Goal: Task Accomplishment & Management: Use online tool/utility

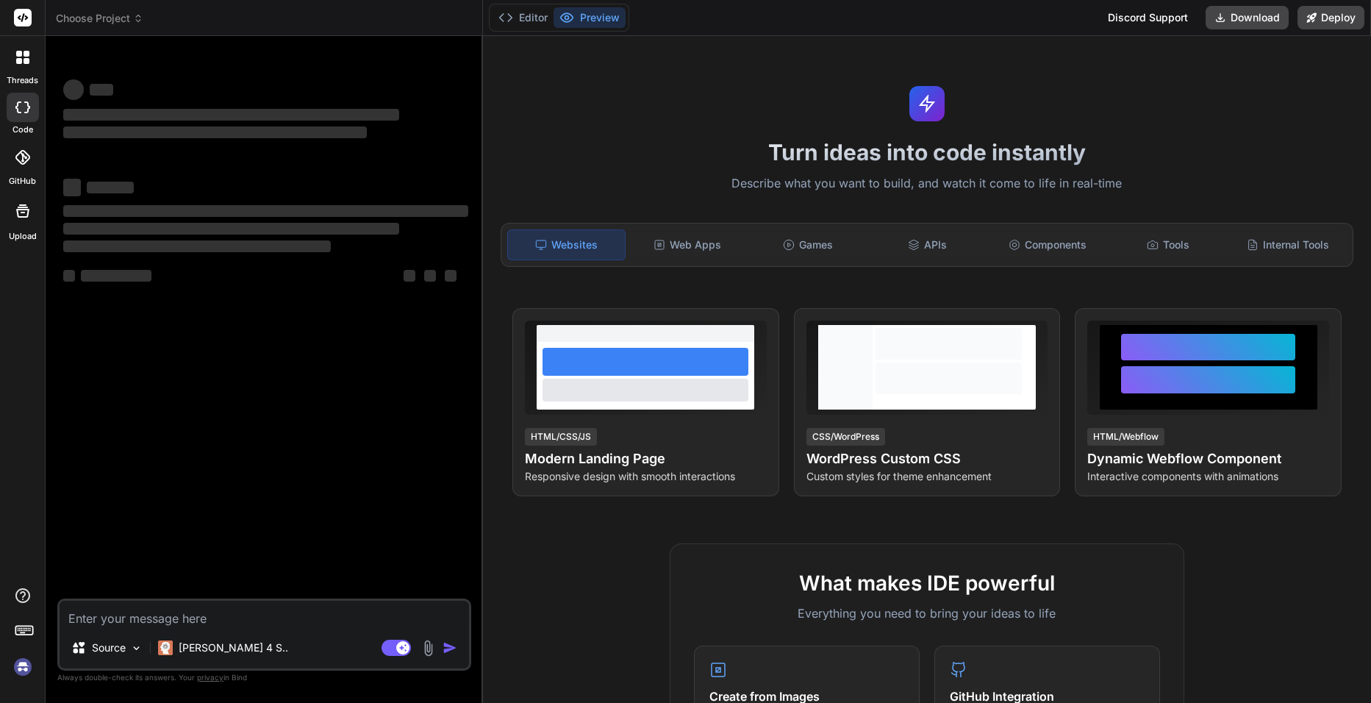
type textarea "x"
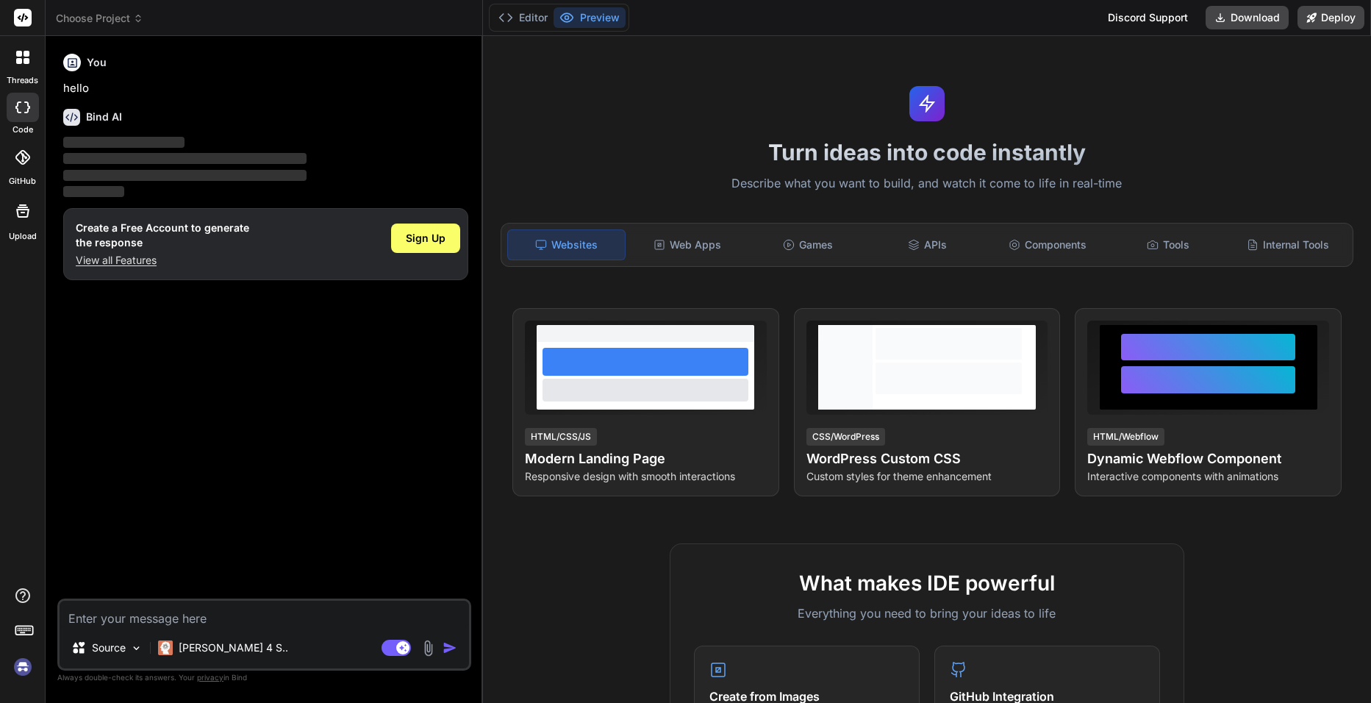
click at [25, 660] on img at bounding box center [22, 666] width 25 height 25
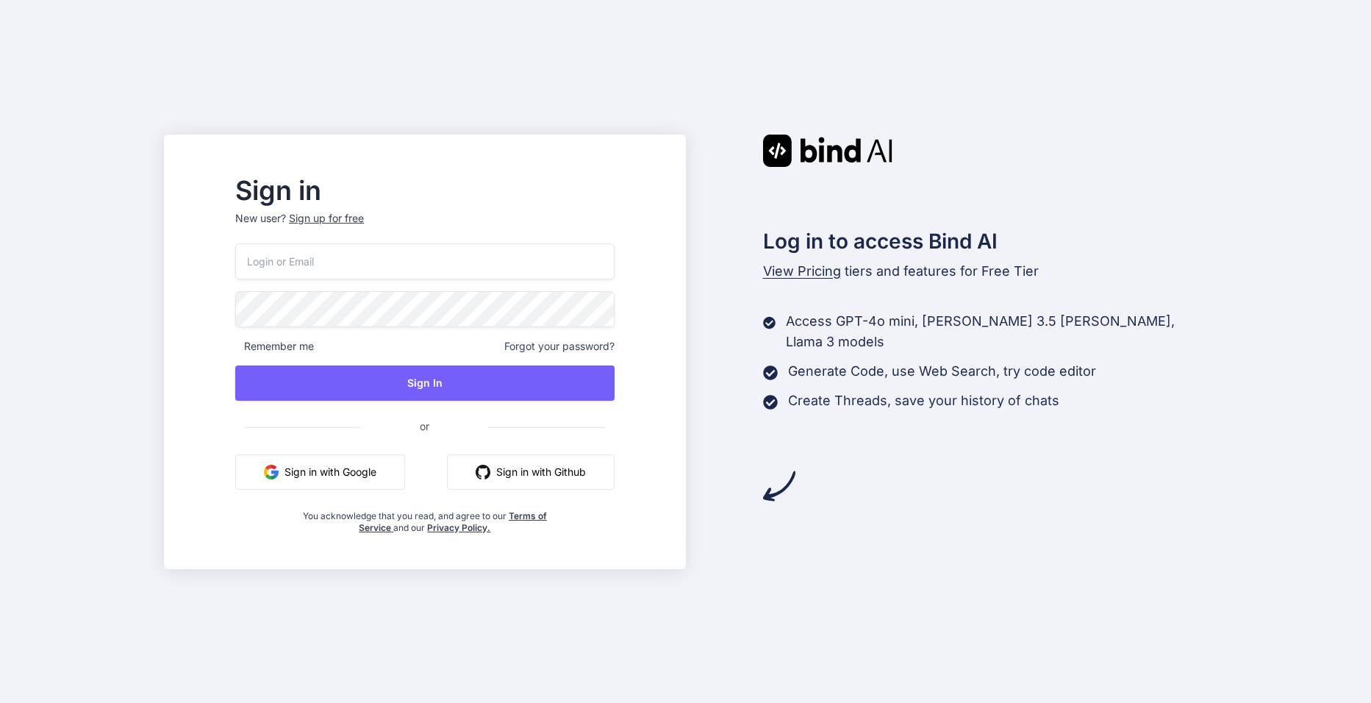
click at [436, 257] on input "email" at bounding box center [424, 261] width 379 height 36
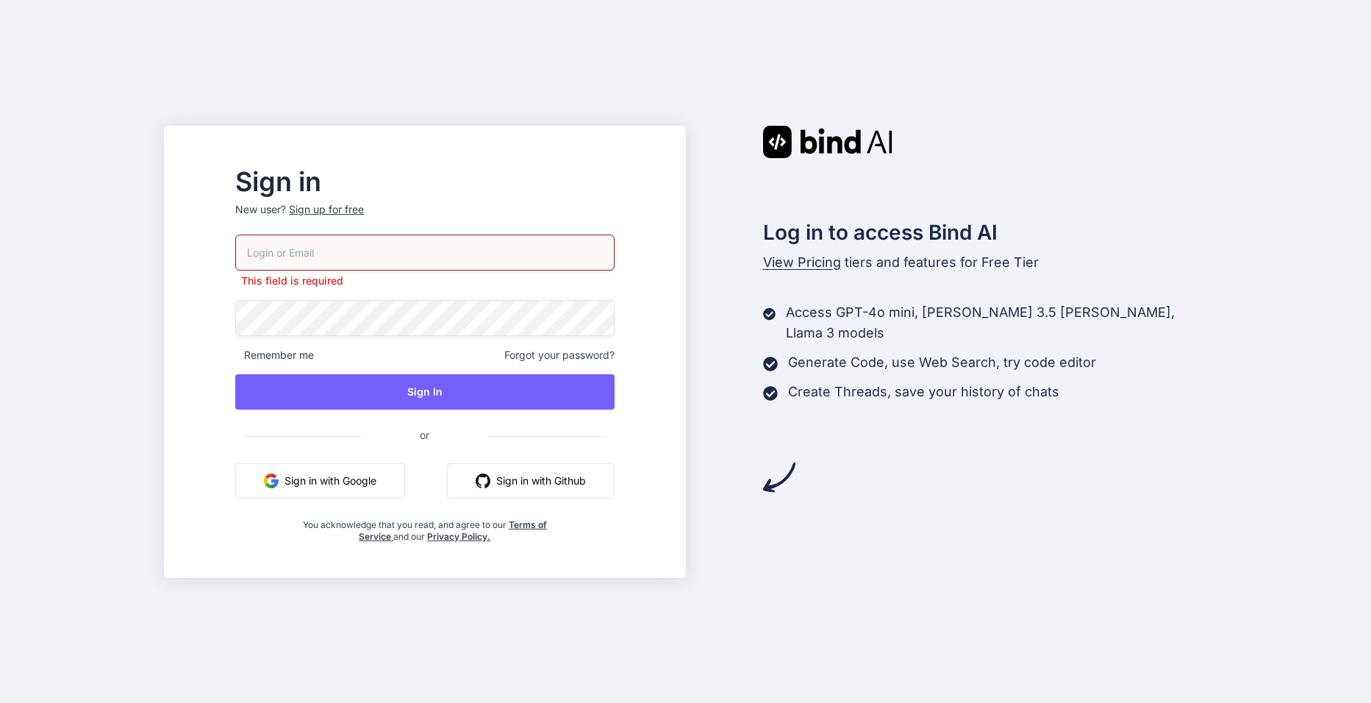
click at [353, 254] on input "email" at bounding box center [424, 253] width 379 height 36
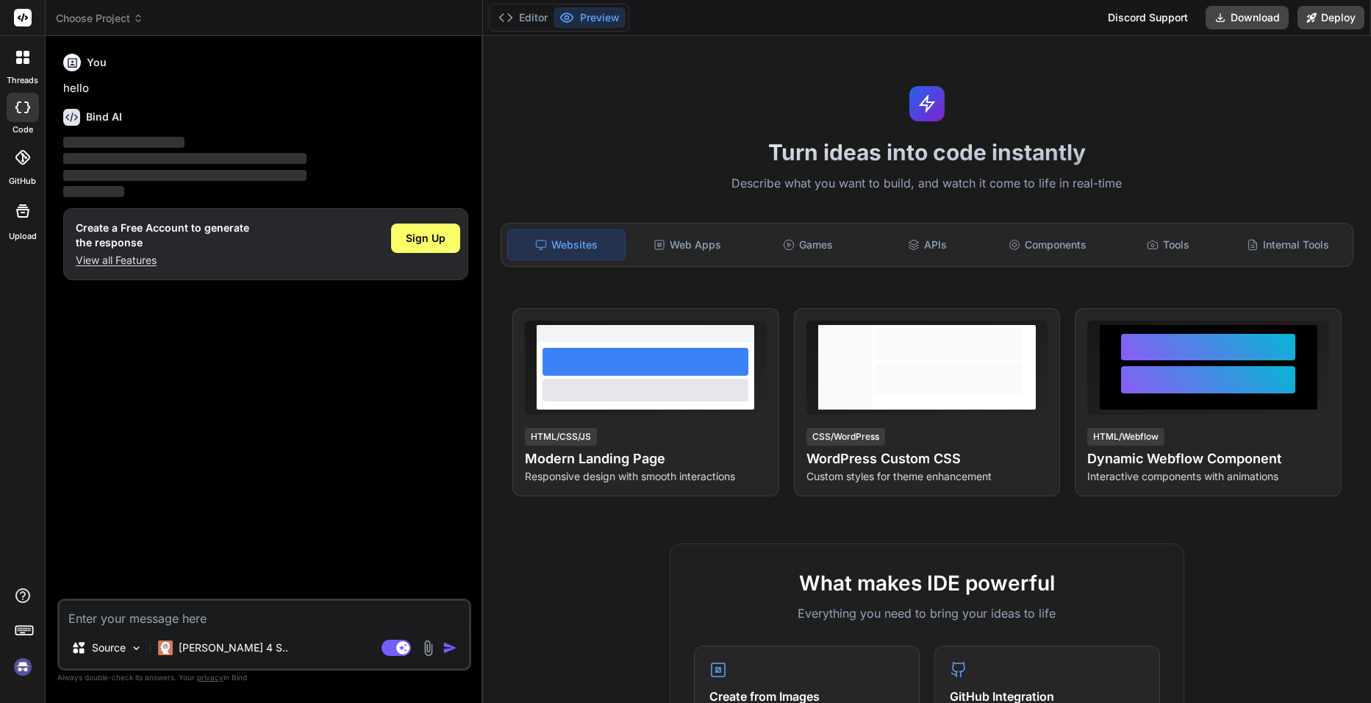
click at [115, 258] on p "View all Features" at bounding box center [163, 260] width 174 height 15
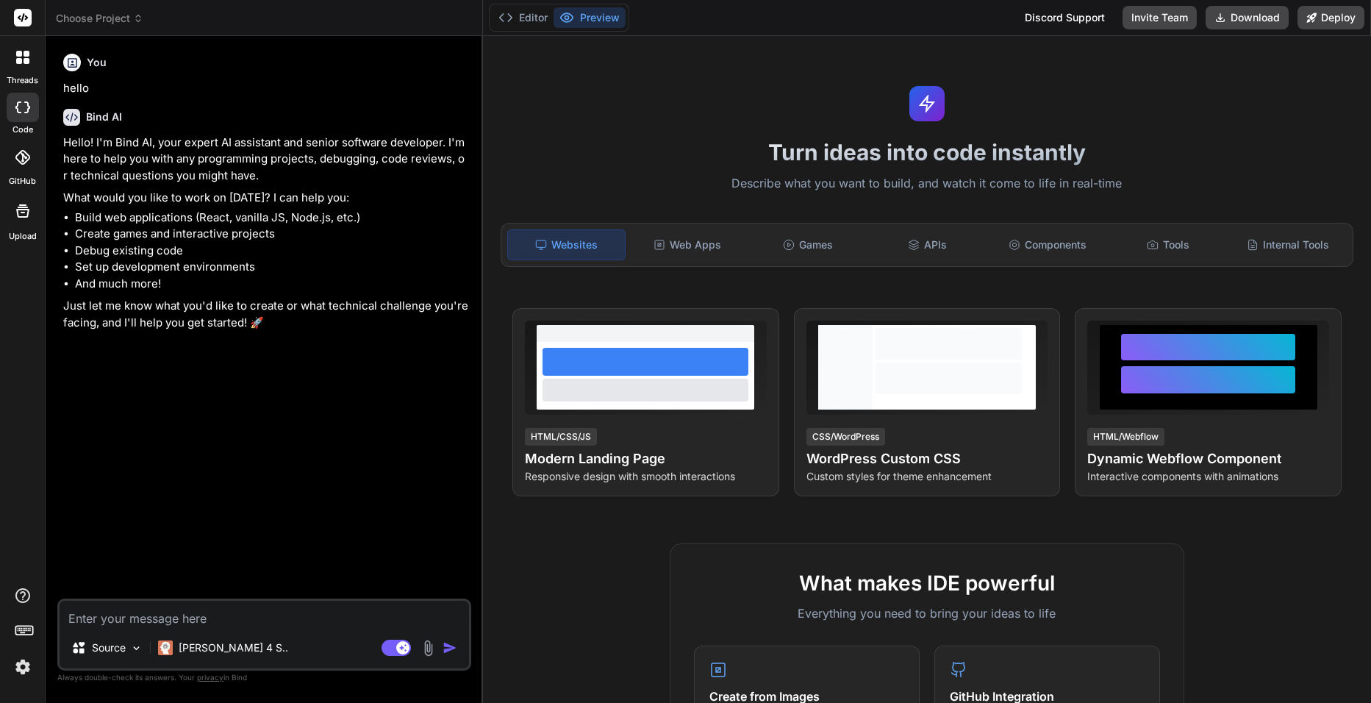
type textarea "x"
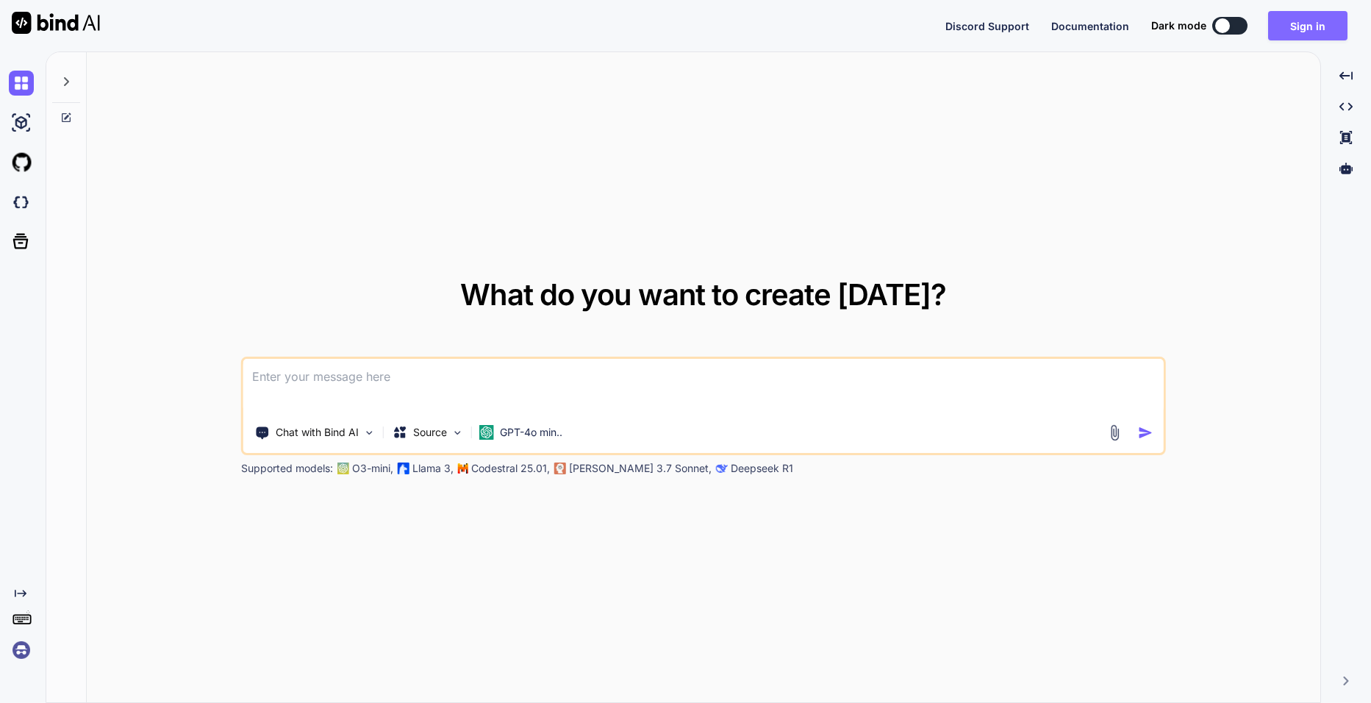
click at [1318, 33] on button "Sign in" at bounding box center [1307, 25] width 79 height 29
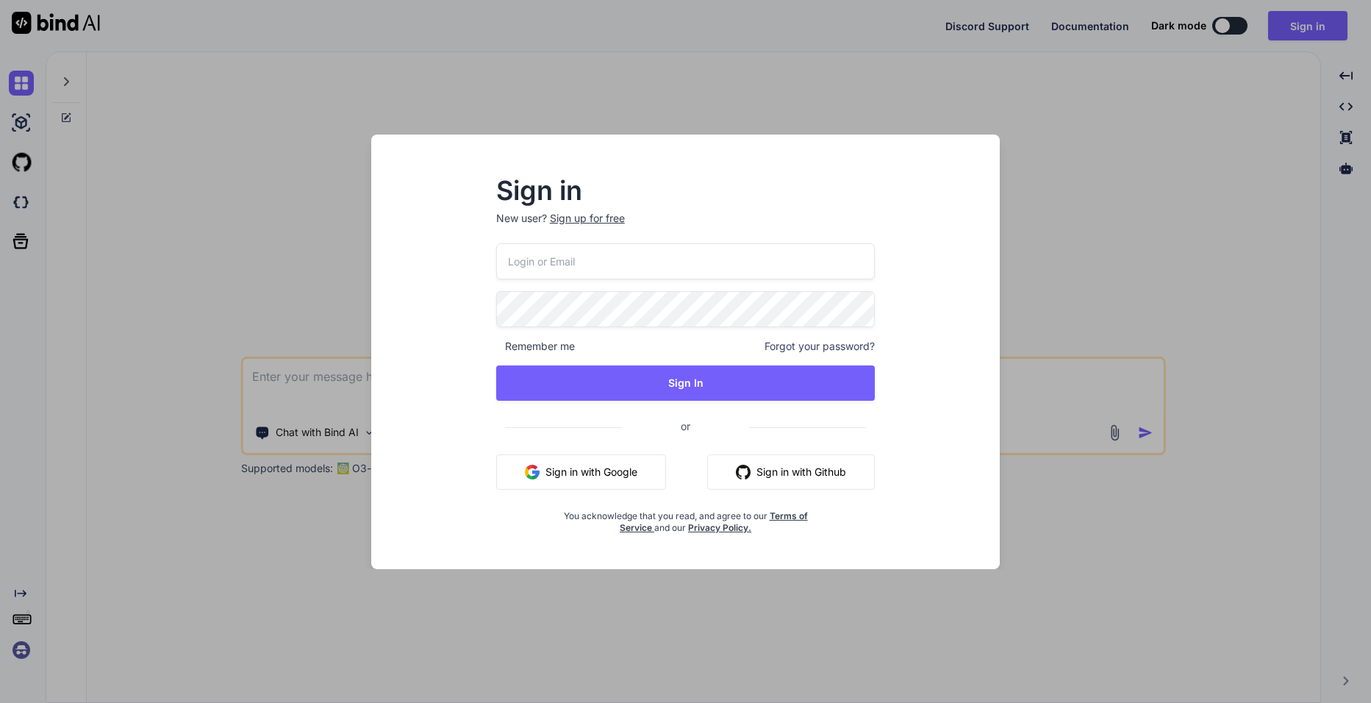
click at [553, 260] on input "email" at bounding box center [685, 261] width 379 height 36
type input "g"
type input "bind@meanwhile.be"
click at [718, 264] on input "bind@meanwhile.be" at bounding box center [685, 261] width 379 height 36
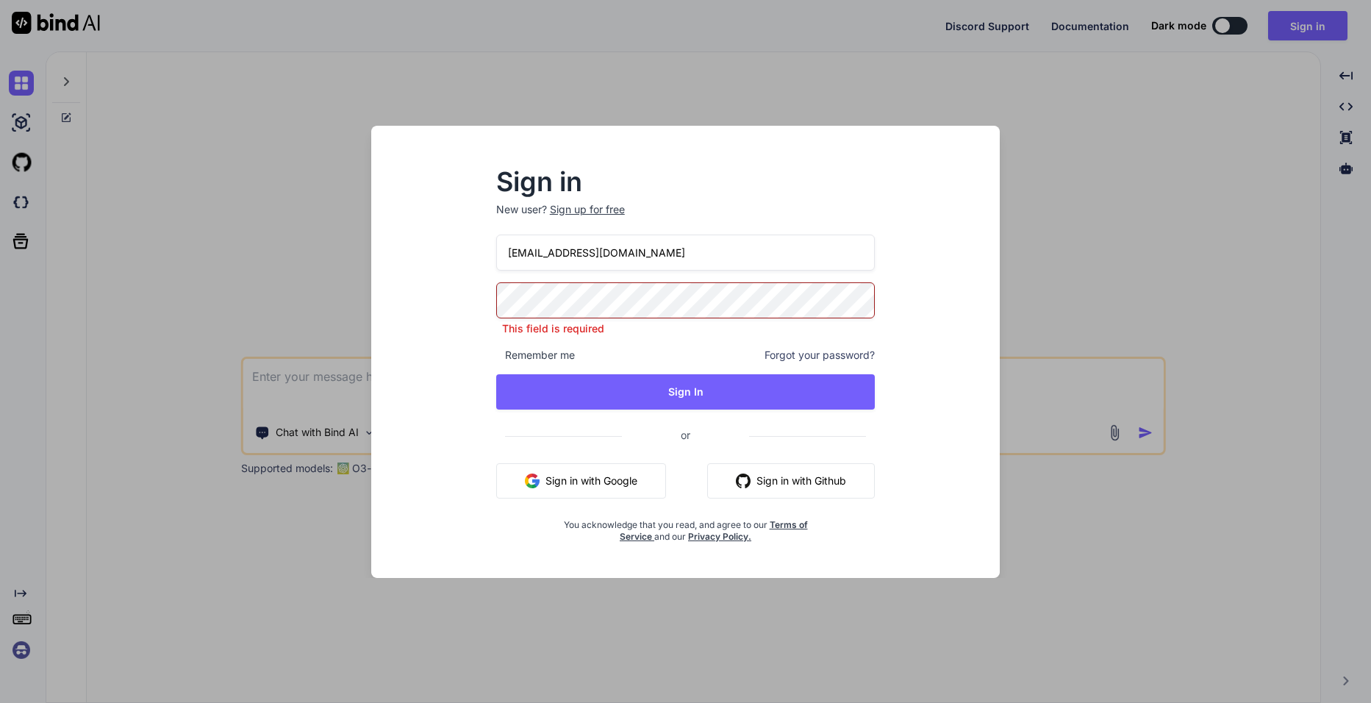
click at [718, 264] on input "bind@meanwhile.be" at bounding box center [685, 253] width 379 height 36
click at [815, 348] on span "Forgot your password?" at bounding box center [820, 355] width 110 height 15
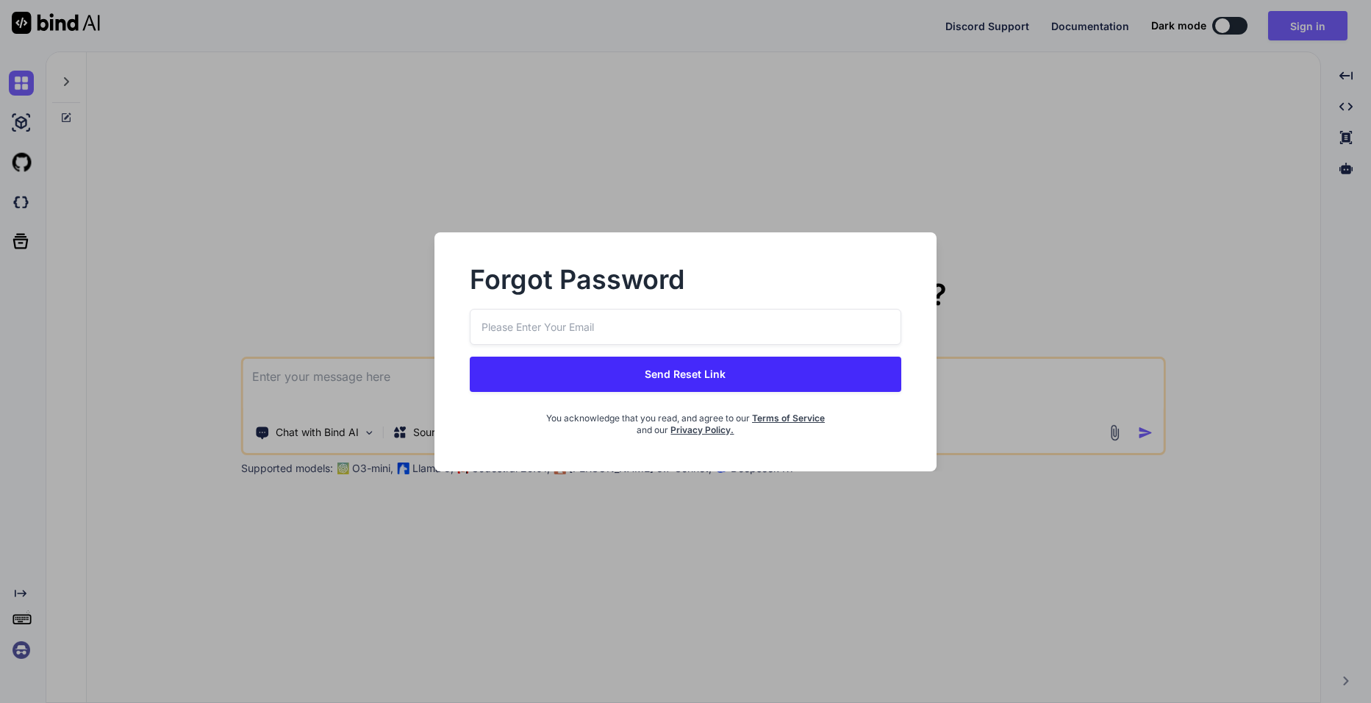
click at [721, 340] on input "email" at bounding box center [686, 327] width 432 height 36
paste input "bind@meanwhile.be"
type input "bind@meanwhile.be"
click at [699, 368] on button "Send Reset Link" at bounding box center [686, 374] width 432 height 35
click at [684, 366] on button "Send Reset Link" at bounding box center [686, 374] width 432 height 35
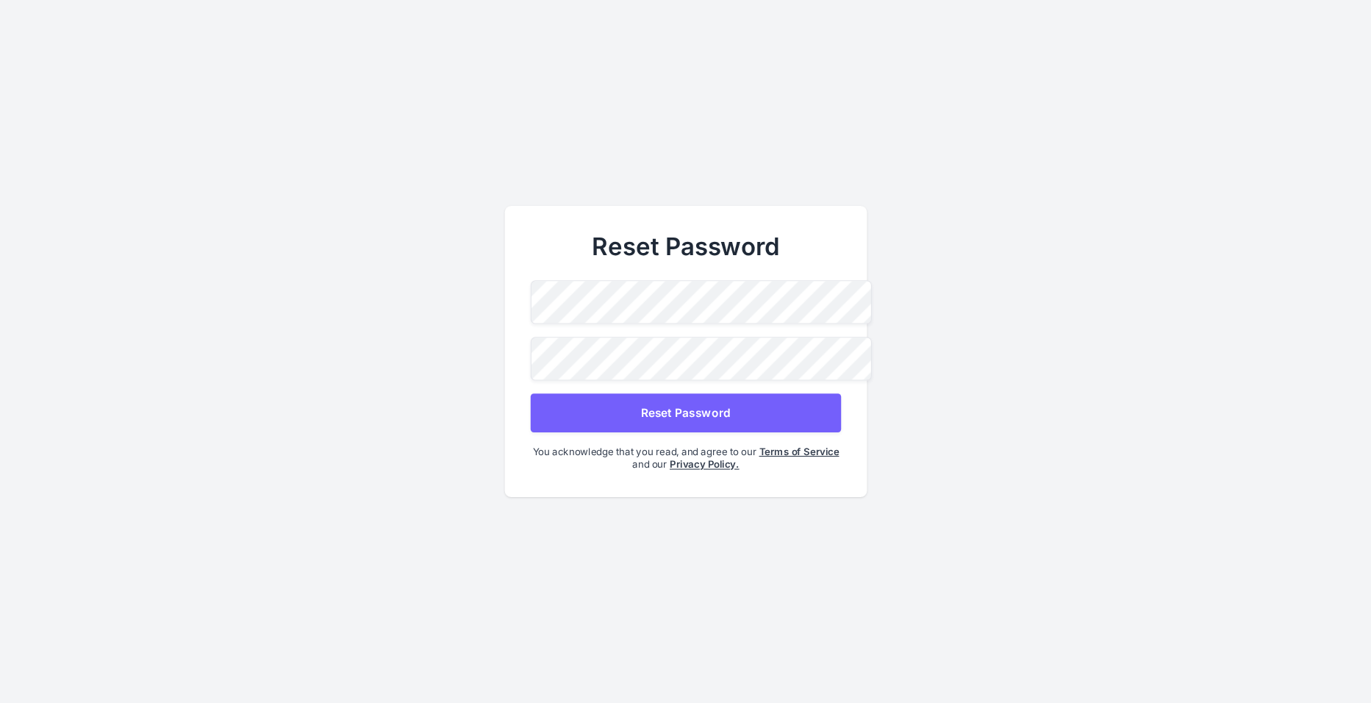
click at [648, 420] on button "Reset Password" at bounding box center [685, 412] width 310 height 39
click at [1029, 516] on main "Reset Password Reset Password You acknowledge that you read, and agree to our T…" at bounding box center [685, 351] width 1371 height 703
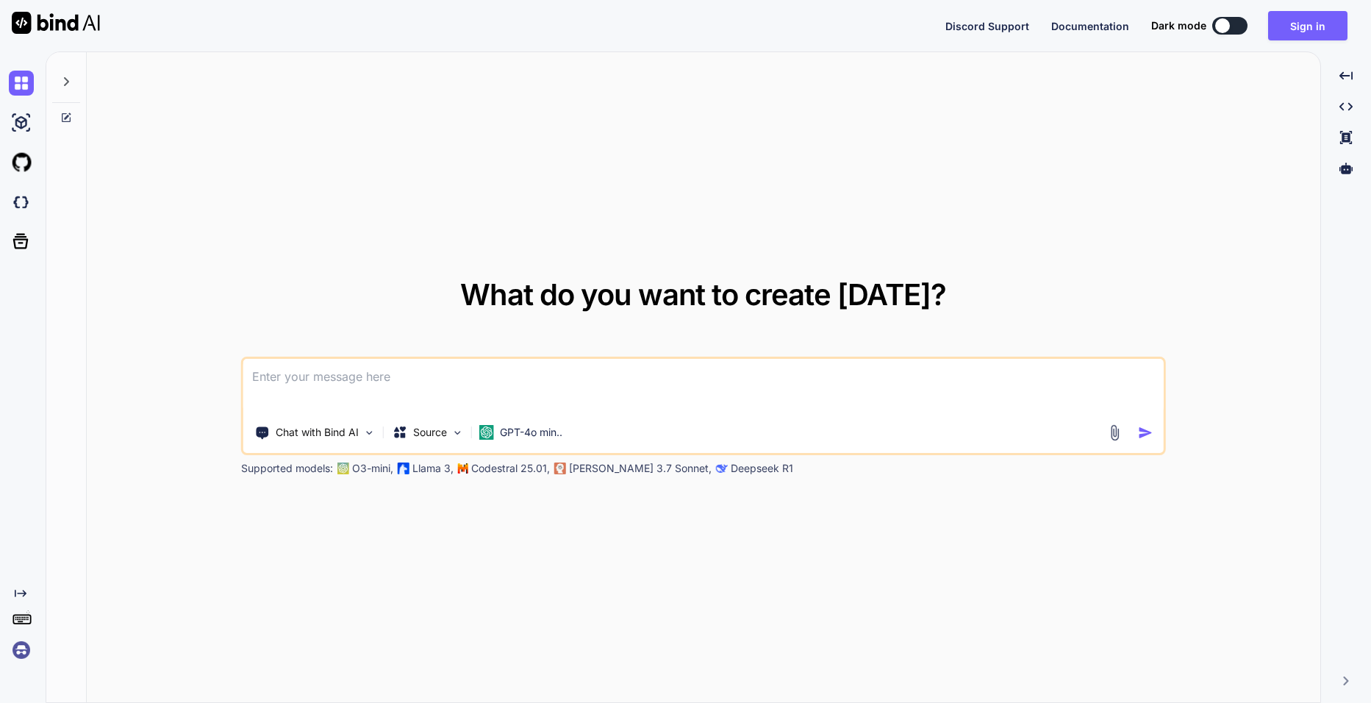
click at [1024, 324] on div "What do you want to create today? Chat with Bind AI Source GPT-4o min.. Support…" at bounding box center [703, 378] width 925 height 196
click at [1310, 25] on button "Sign in" at bounding box center [1307, 25] width 79 height 29
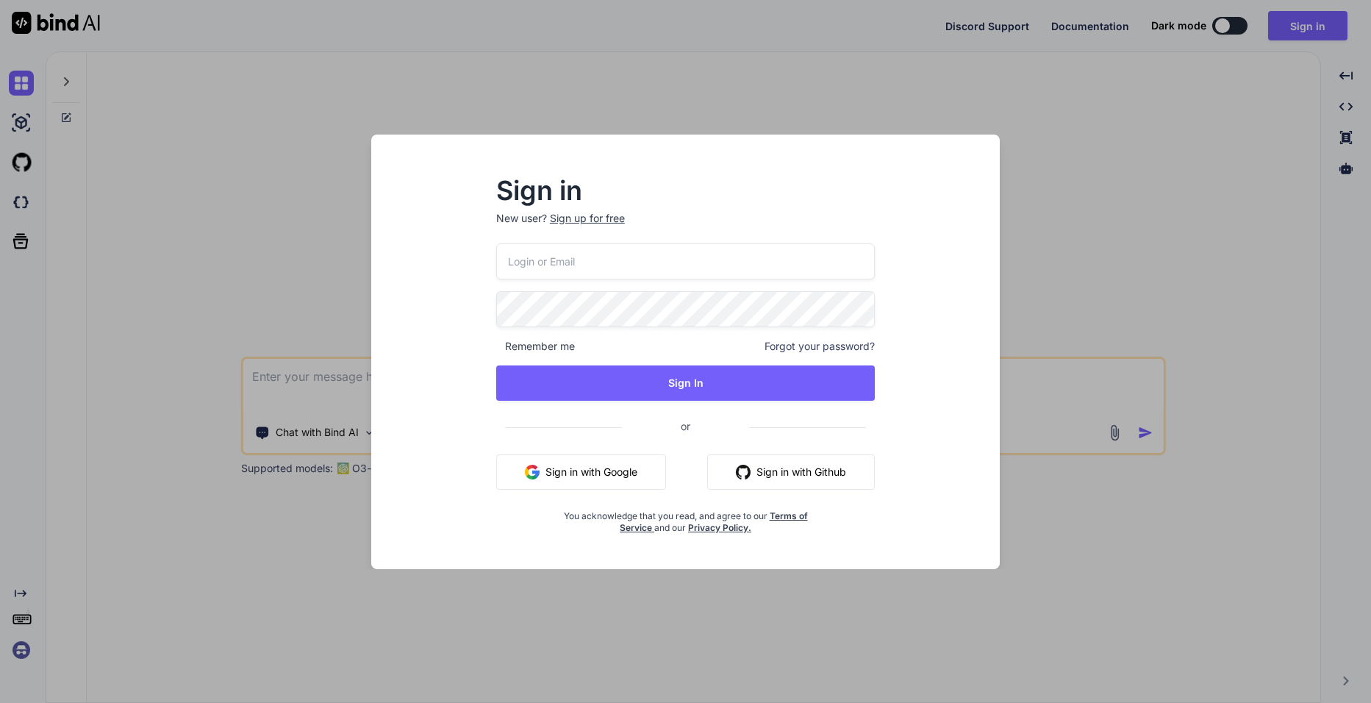
type input "bind@meanwhile.be"
click at [745, 260] on input "bind@meanwhile.be" at bounding box center [685, 261] width 379 height 36
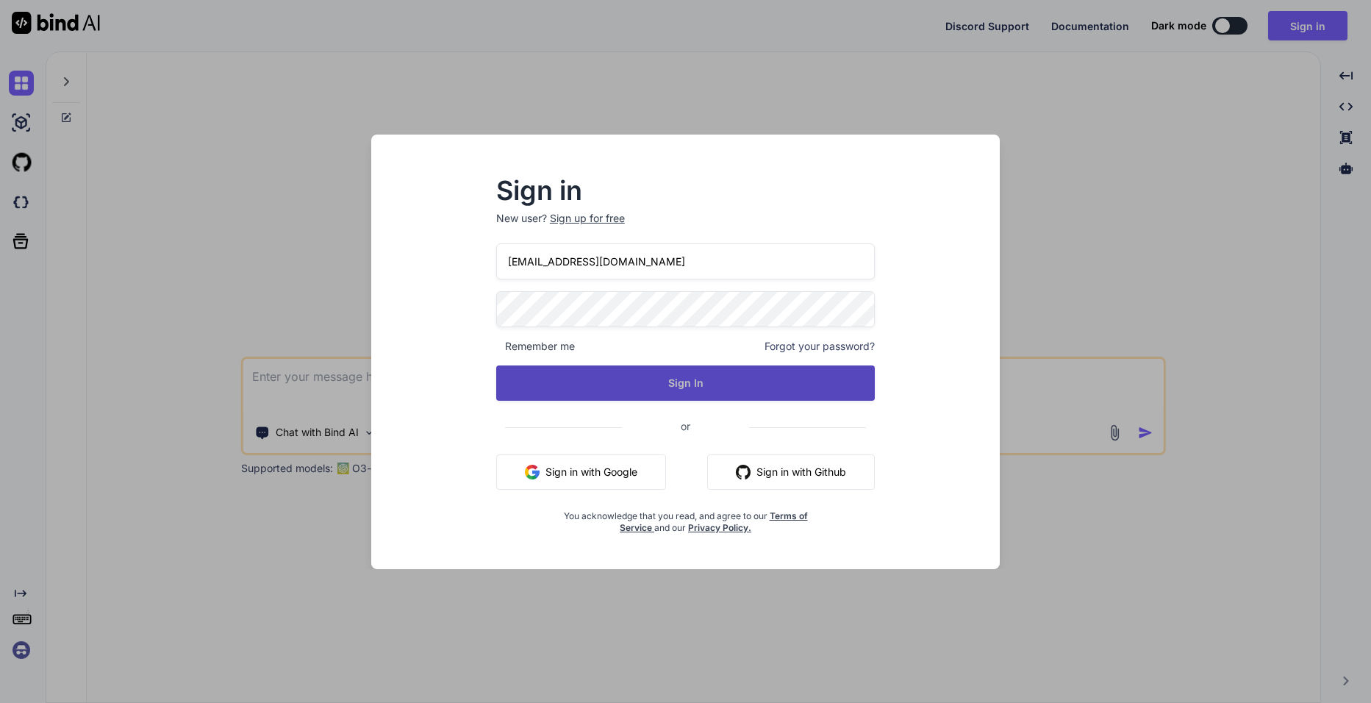
click at [686, 371] on button "Sign In" at bounding box center [685, 382] width 379 height 35
click at [691, 385] on button "Sign In" at bounding box center [685, 382] width 379 height 35
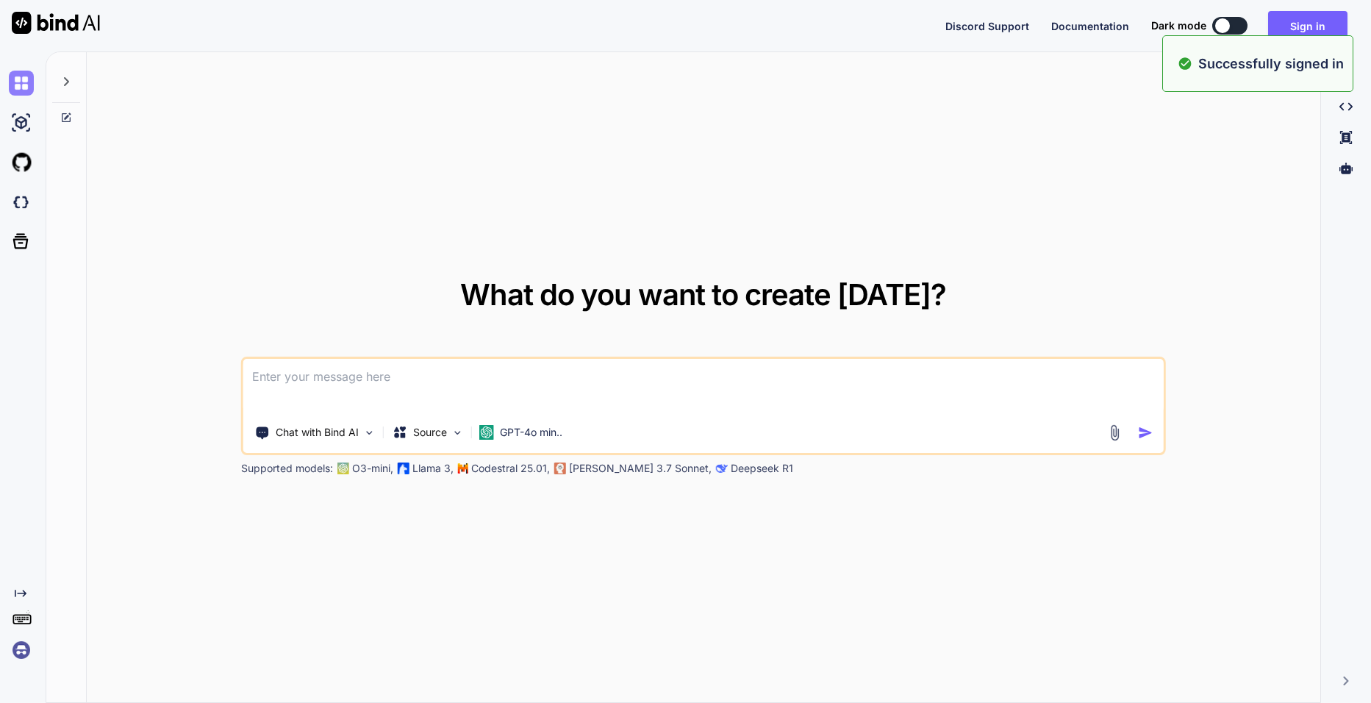
click at [21, 73] on img at bounding box center [21, 83] width 25 height 25
click at [68, 82] on icon at bounding box center [66, 81] width 5 height 9
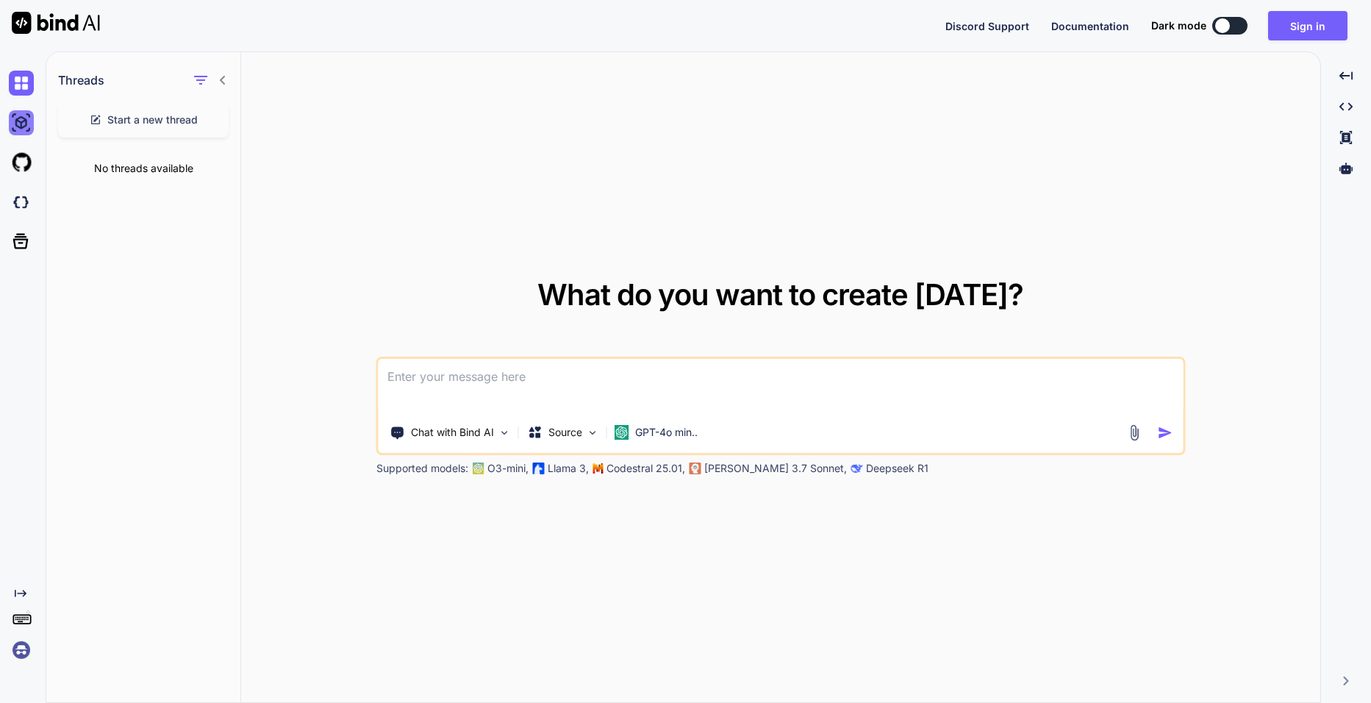
click at [26, 121] on img at bounding box center [21, 122] width 25 height 25
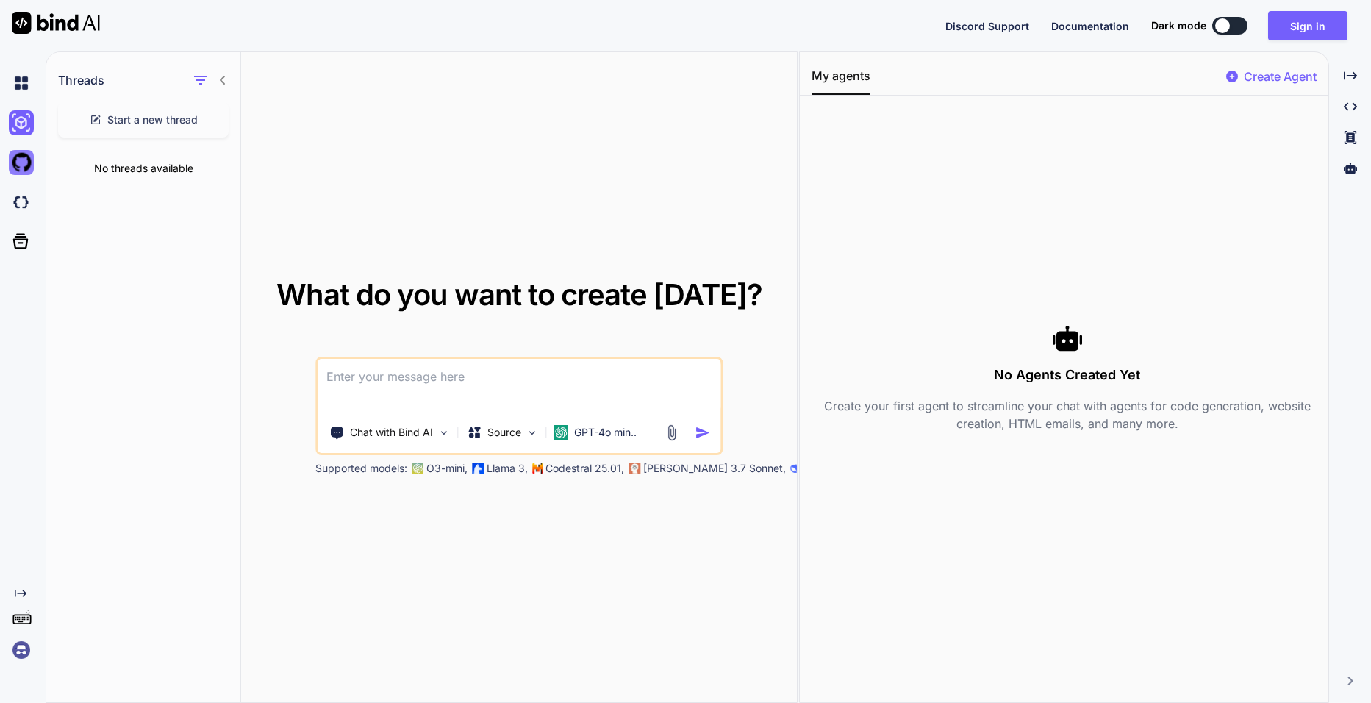
click at [23, 162] on img at bounding box center [21, 162] width 25 height 25
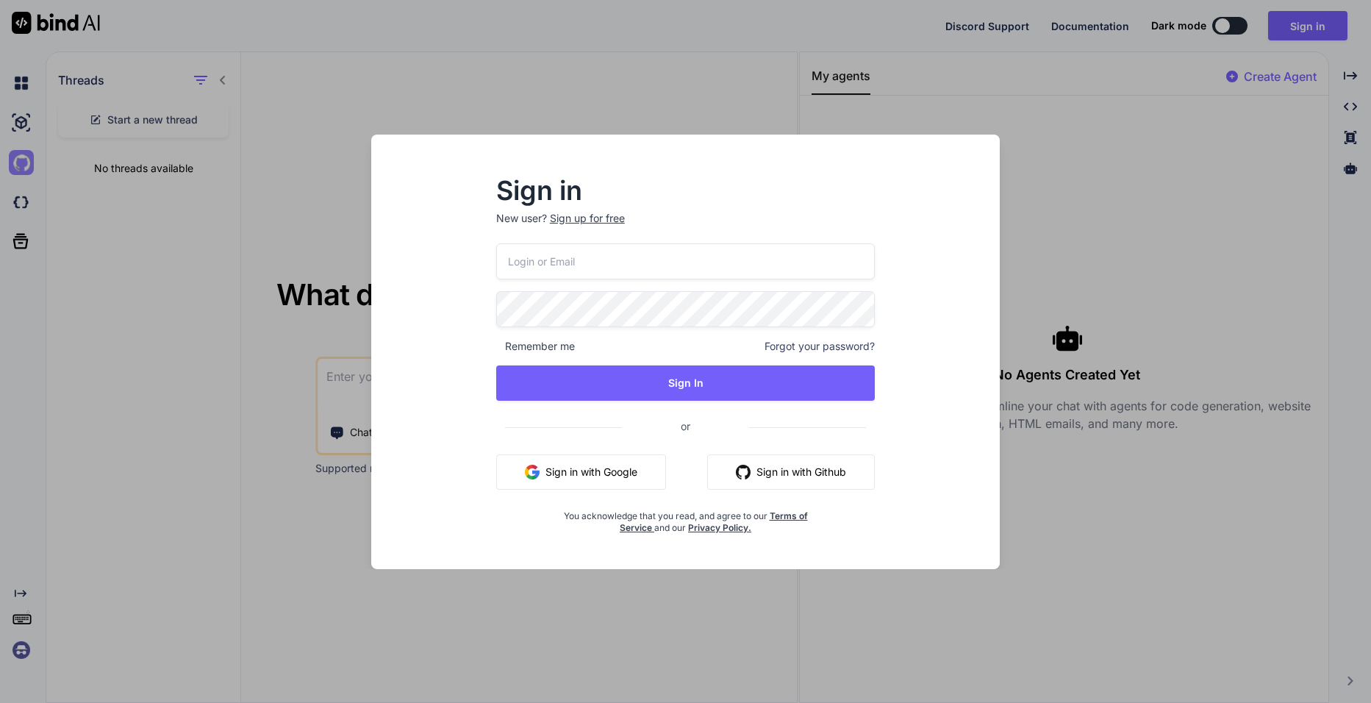
type input "bind@meanwhile.be"
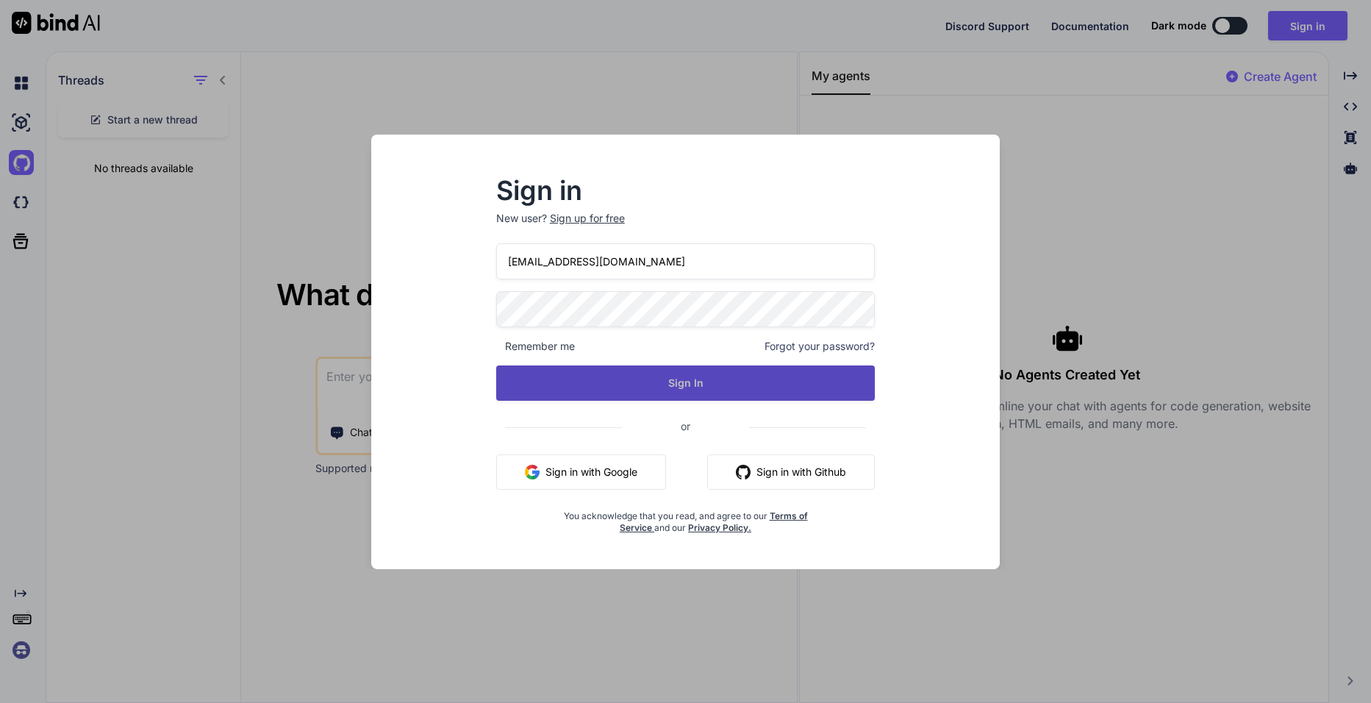
click at [662, 381] on button "Sign In" at bounding box center [685, 382] width 379 height 35
click at [682, 391] on button "Sign In" at bounding box center [685, 382] width 379 height 35
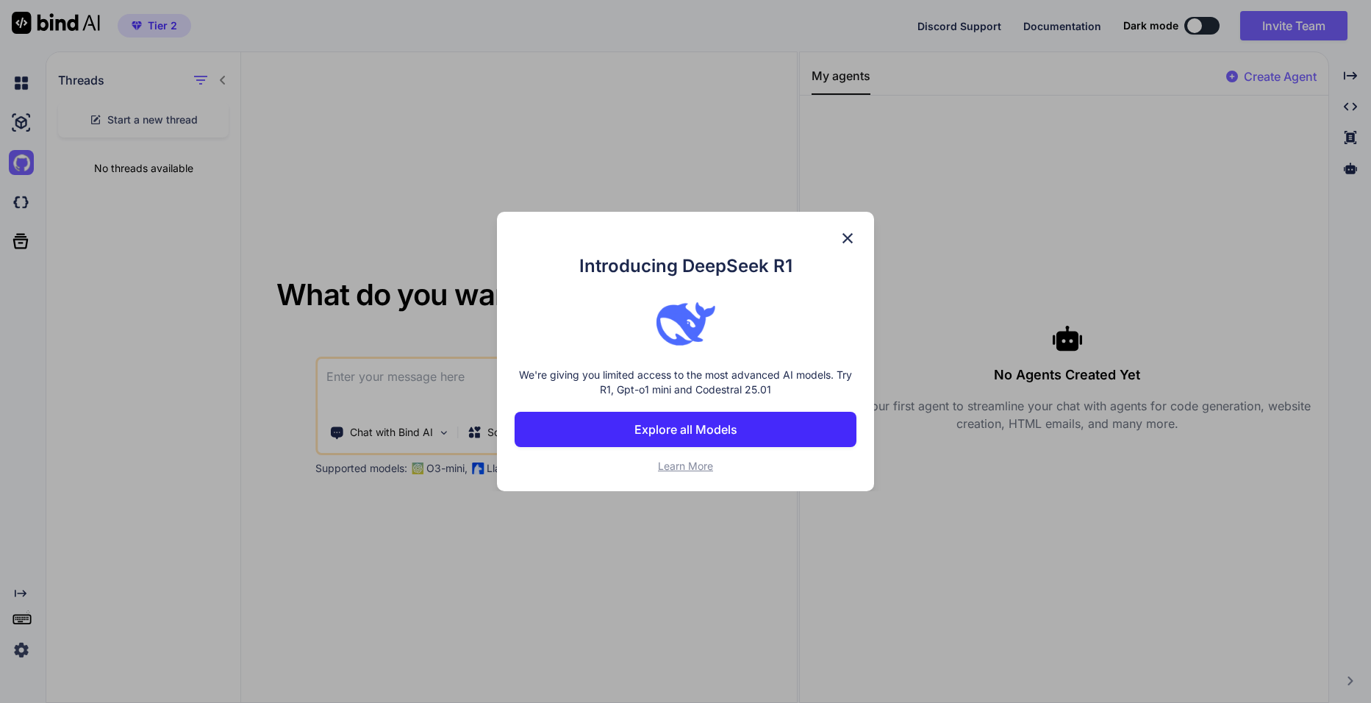
click at [695, 429] on p "Explore all Models" at bounding box center [686, 430] width 103 height 18
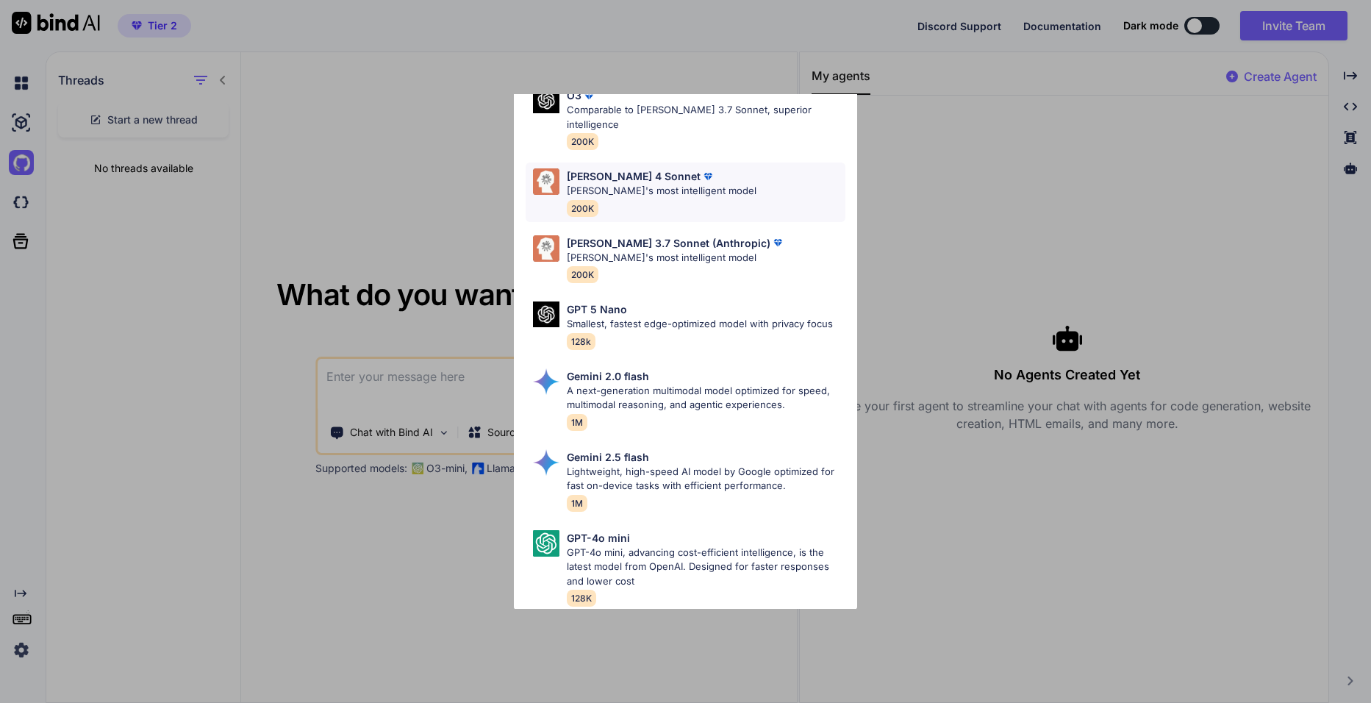
scroll to position [738, 0]
click at [899, 248] on div "All GPT 5 Mini Smaller, fast variant balancing speed and capability for light t…" at bounding box center [685, 351] width 1371 height 703
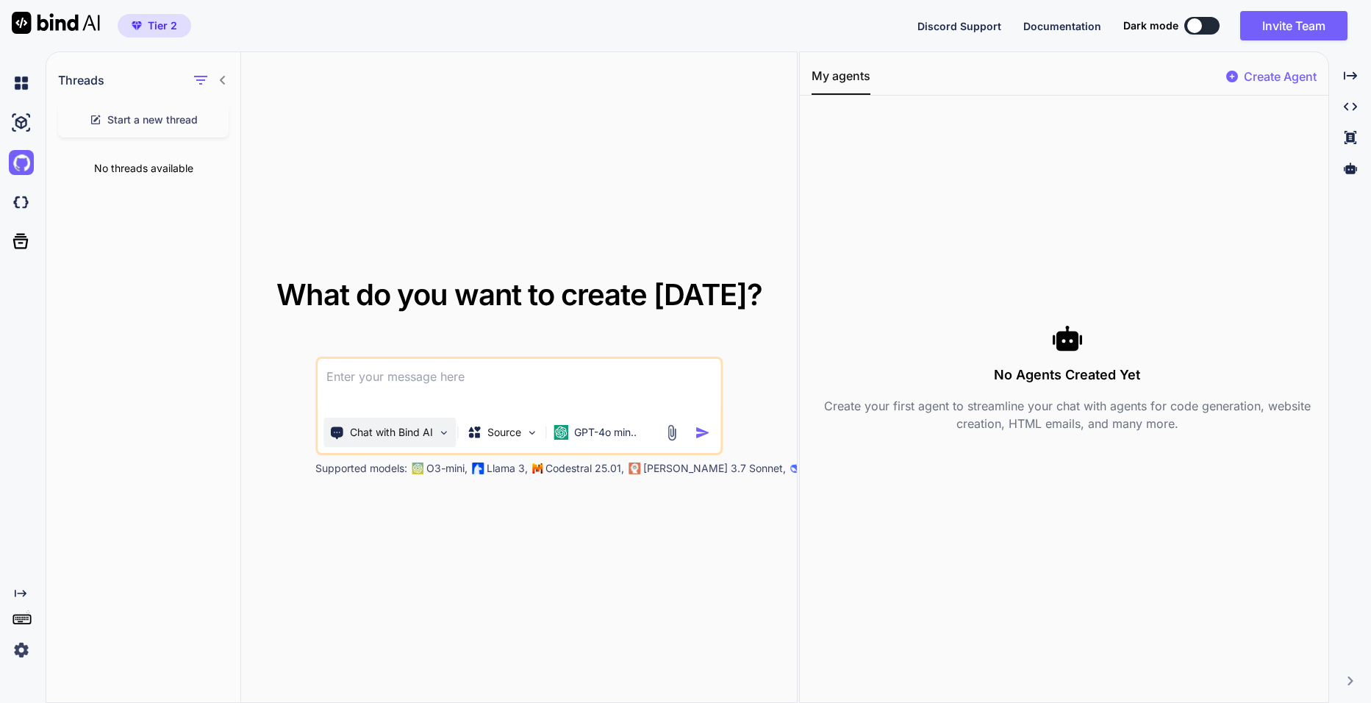
click at [444, 435] on img at bounding box center [444, 432] width 13 height 13
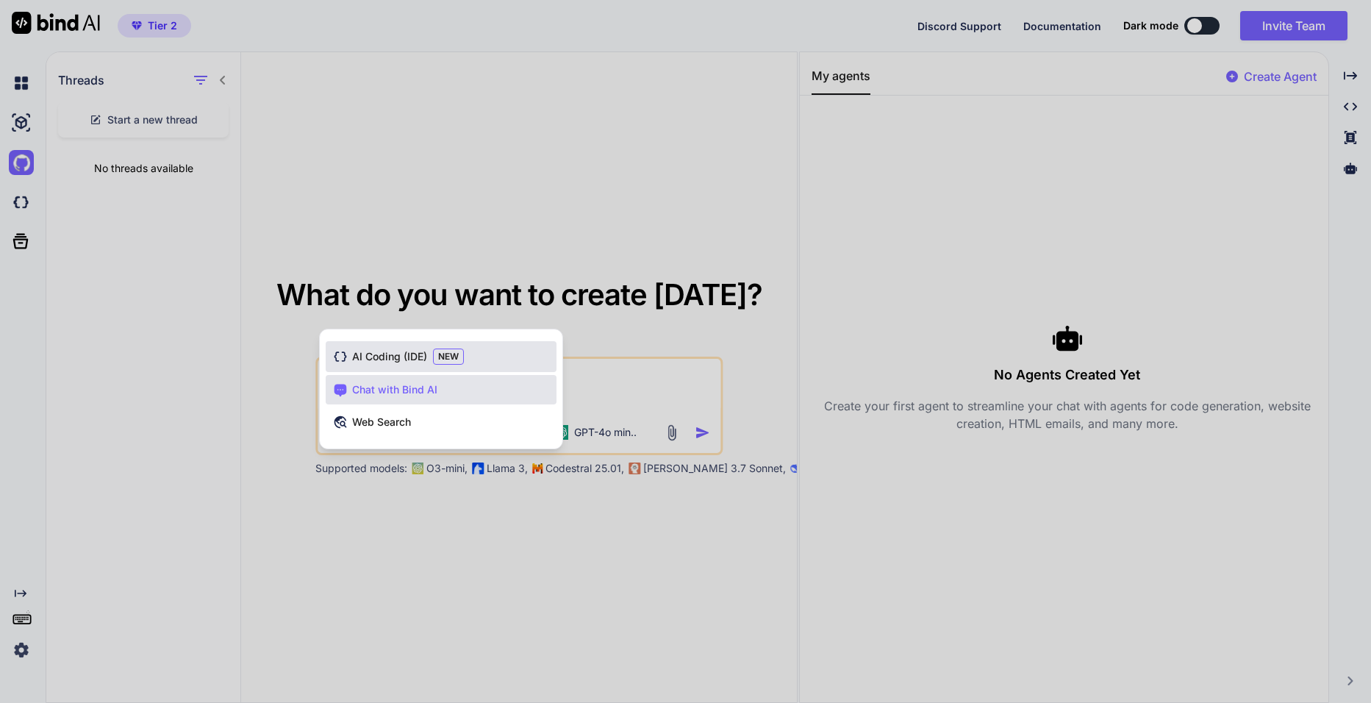
click at [429, 352] on div "AI Coding (IDE) NEW" at bounding box center [441, 356] width 231 height 31
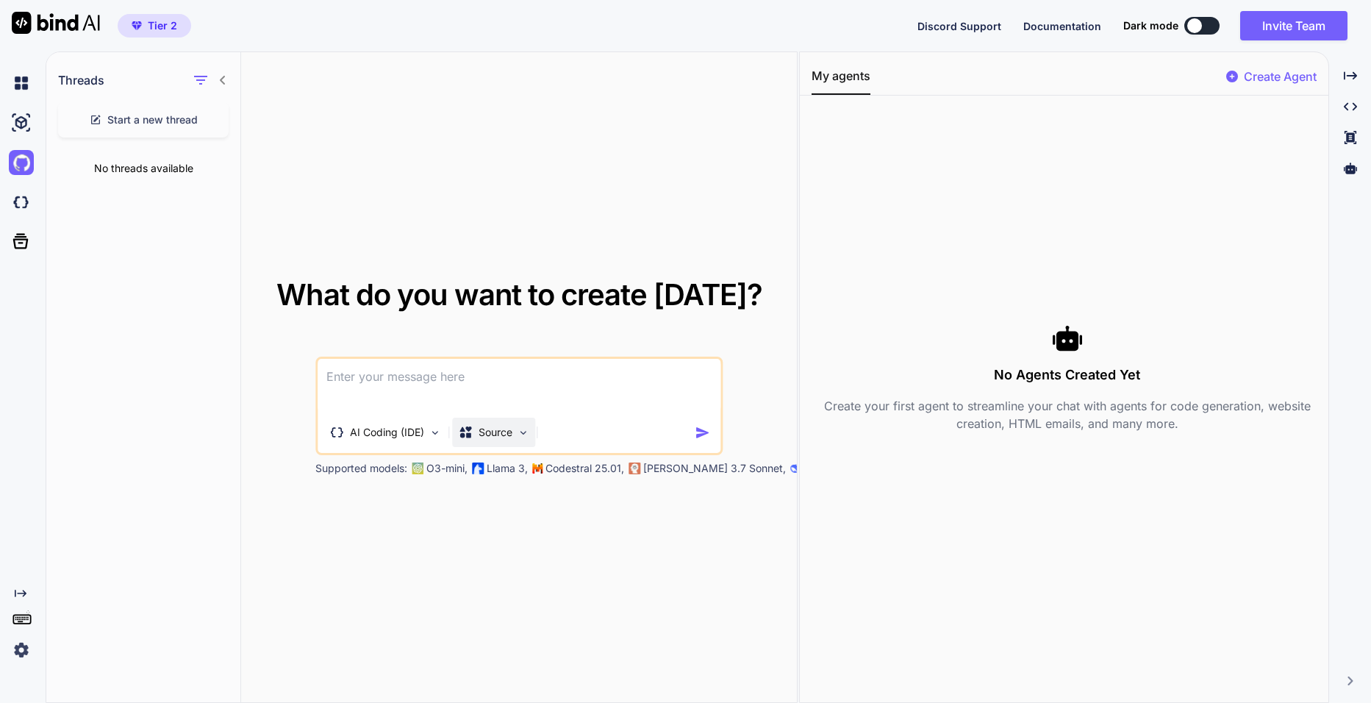
click at [491, 434] on p "Source" at bounding box center [496, 432] width 34 height 15
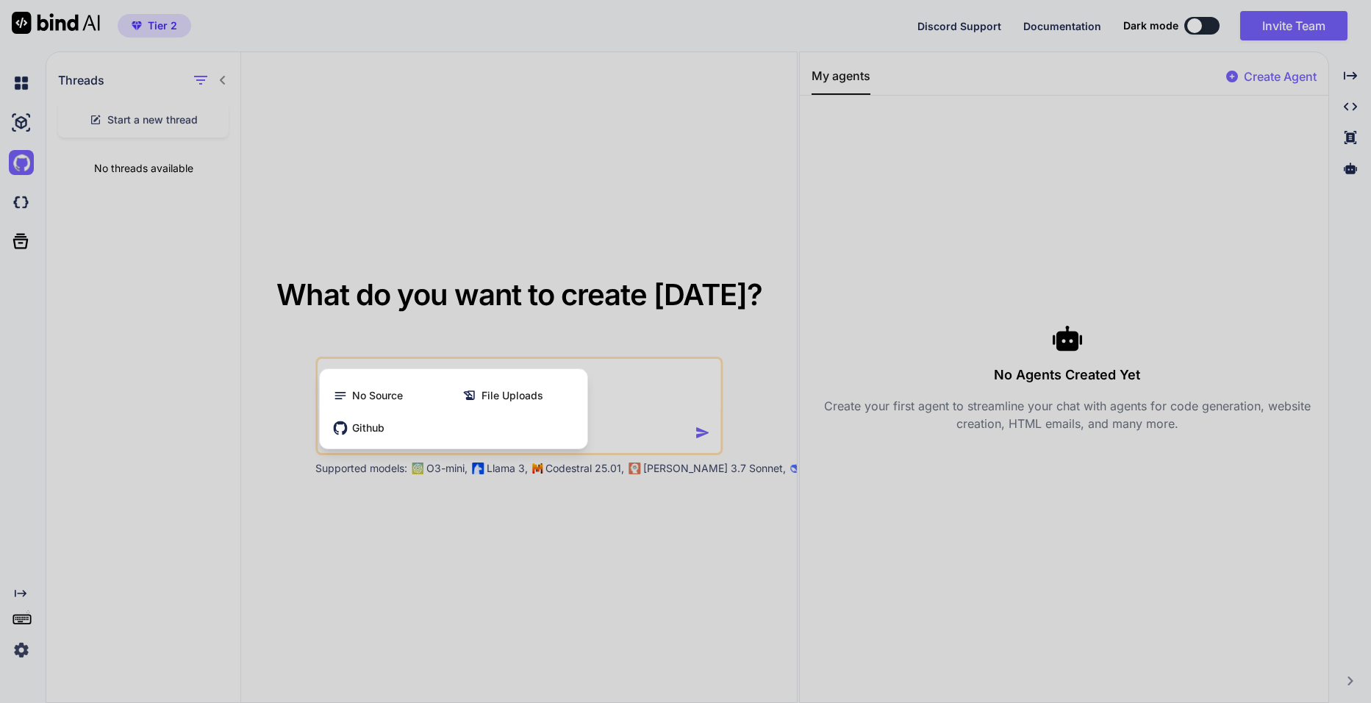
click at [452, 524] on div at bounding box center [685, 351] width 1371 height 703
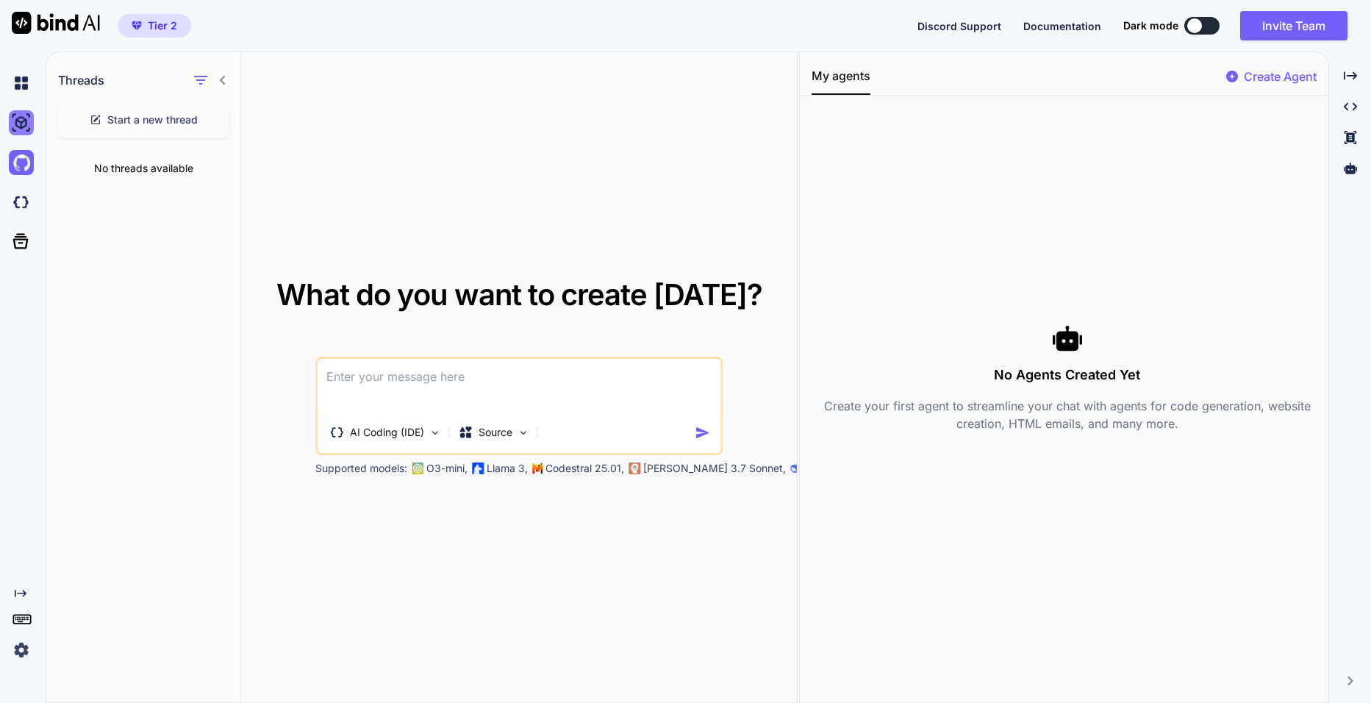
click at [29, 121] on img at bounding box center [21, 122] width 25 height 25
click at [29, 126] on img at bounding box center [21, 122] width 25 height 25
click at [27, 157] on img at bounding box center [21, 162] width 25 height 25
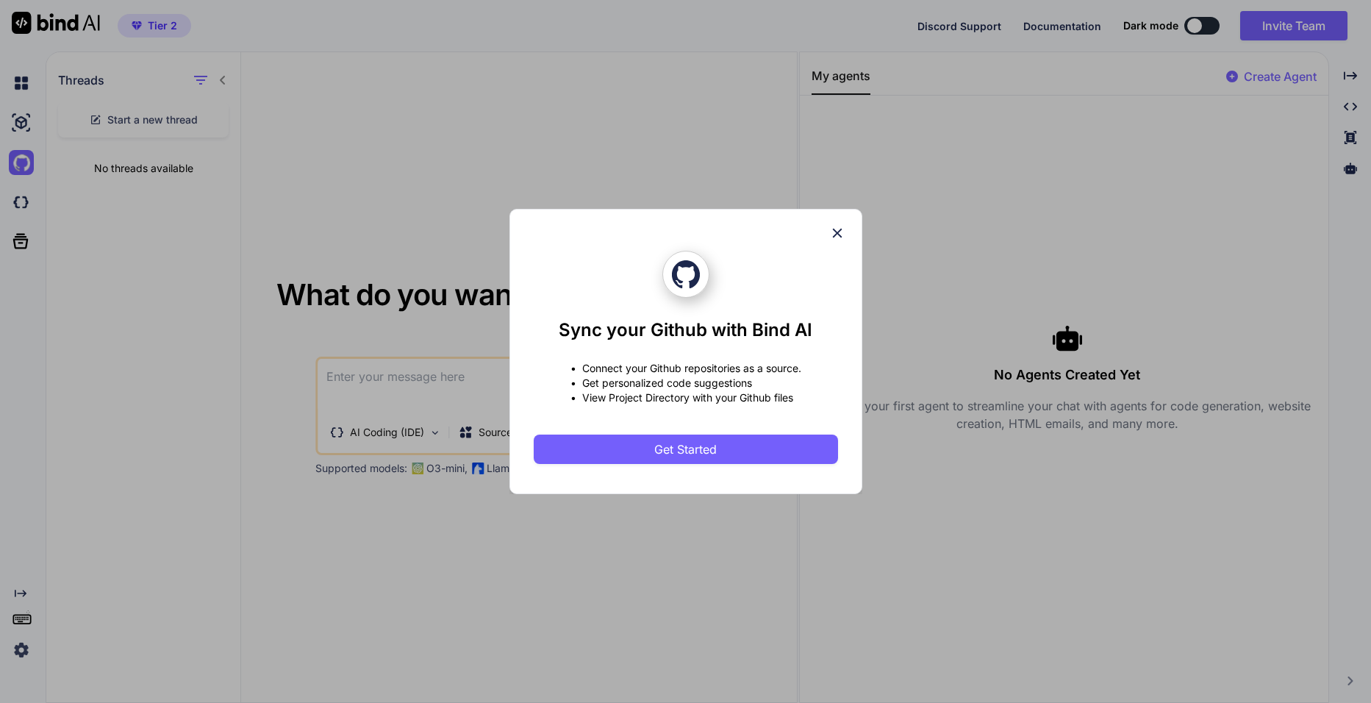
click at [837, 240] on icon at bounding box center [837, 233] width 16 height 16
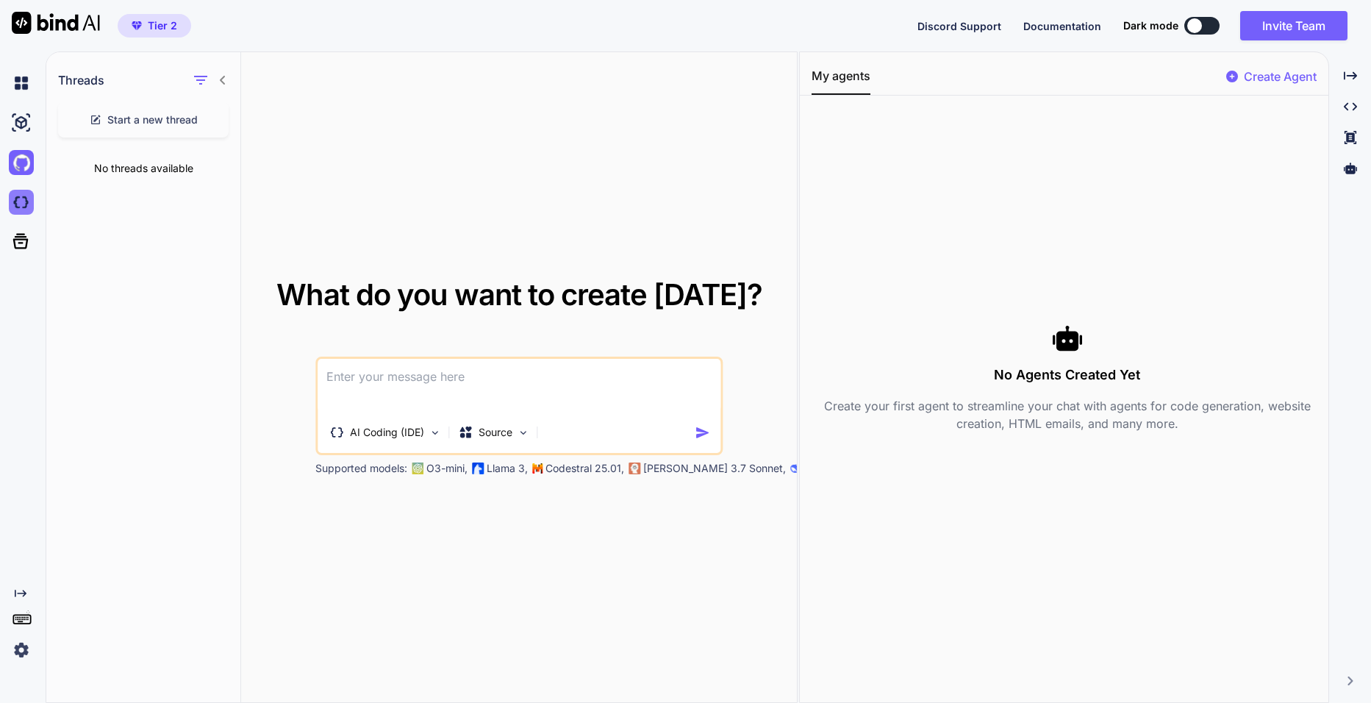
click at [27, 203] on img at bounding box center [21, 202] width 25 height 25
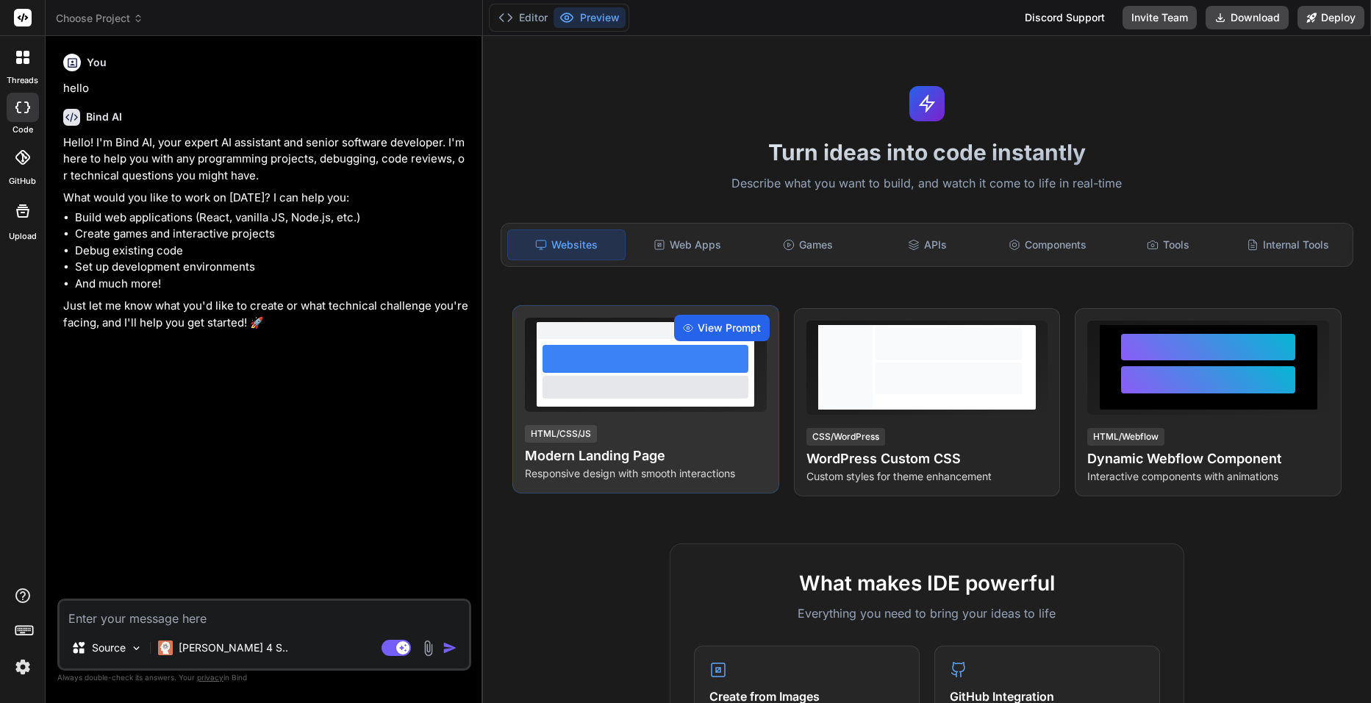
type textarea "x"
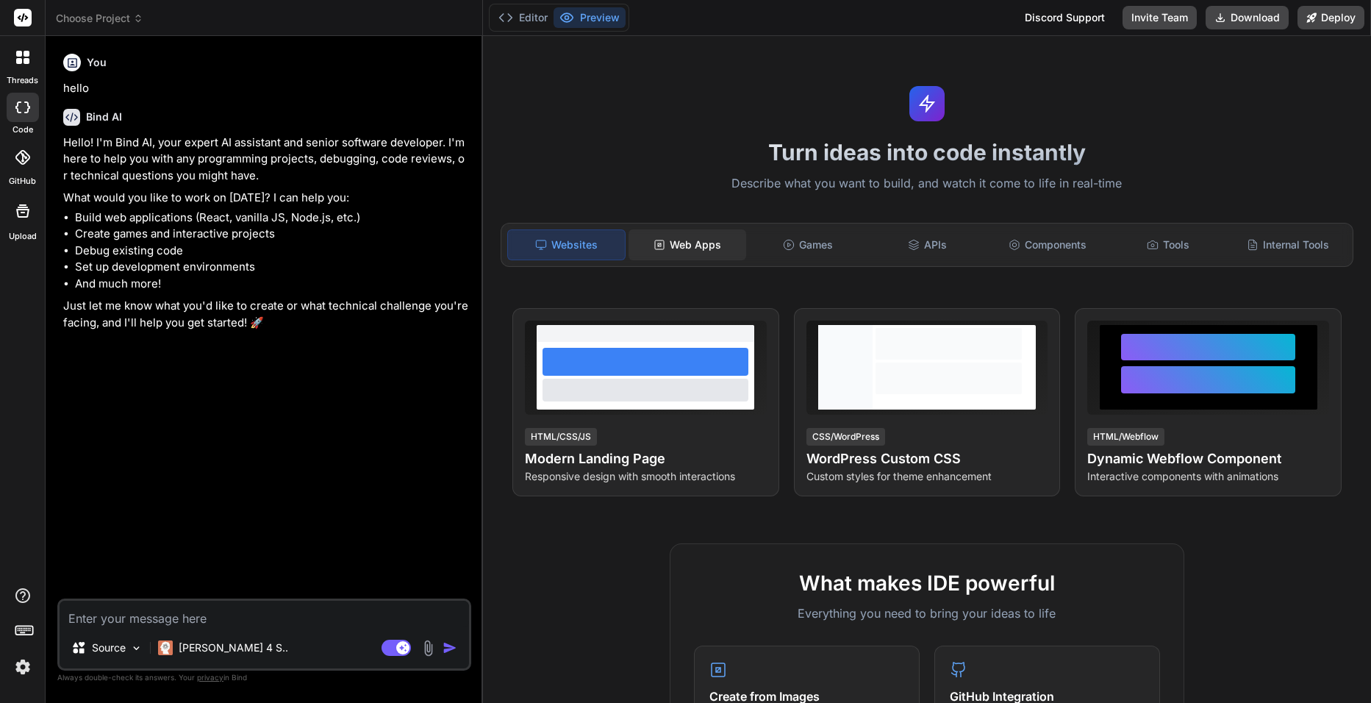
click at [678, 240] on div "Web Apps" at bounding box center [687, 244] width 117 height 31
